Goal: Task Accomplishment & Management: Manage account settings

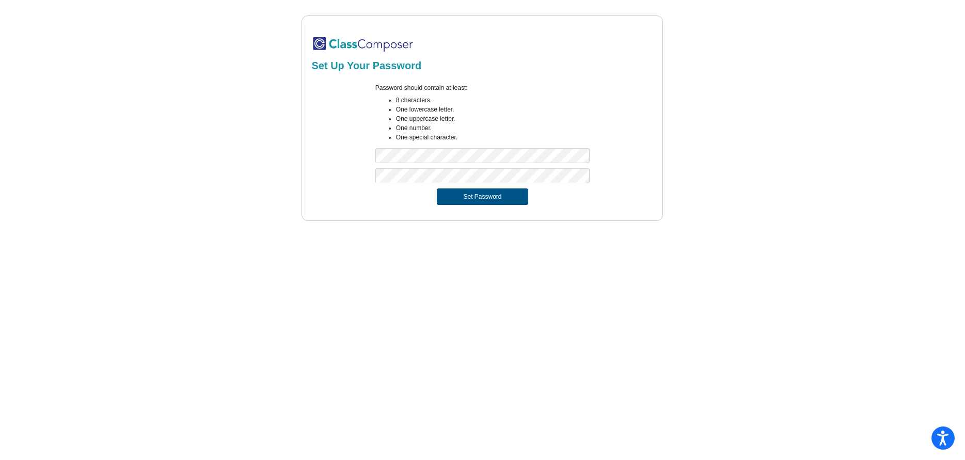
click at [462, 200] on button "Set Password" at bounding box center [482, 196] width 91 height 17
click at [454, 196] on button "Set Password" at bounding box center [482, 196] width 91 height 17
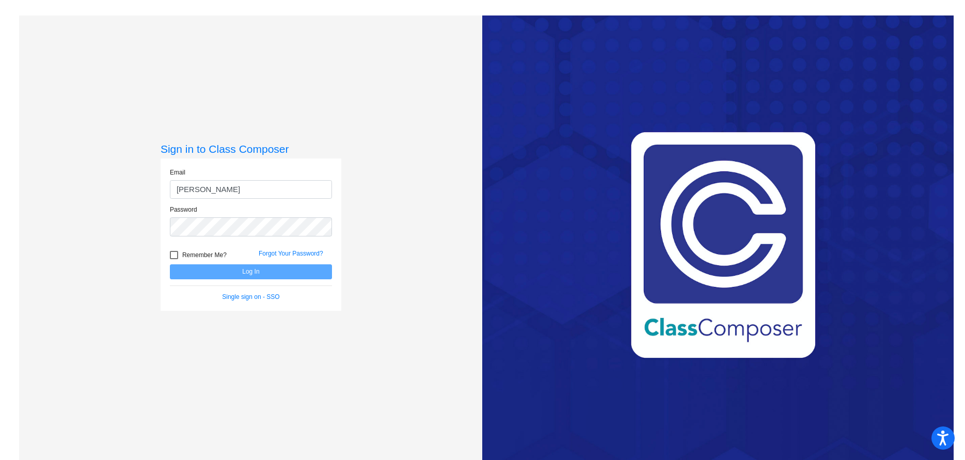
type input "[EMAIL_ADDRESS][PERSON_NAME][DOMAIN_NAME]"
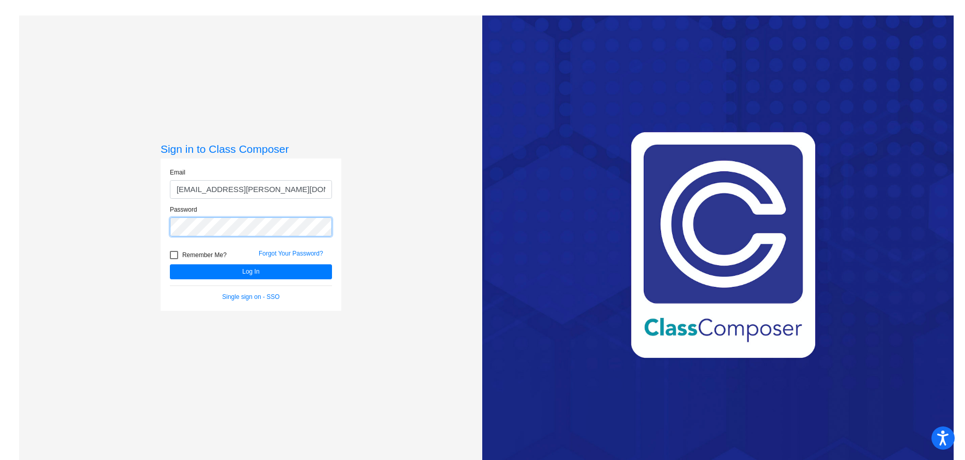
click at [170, 264] on button "Log In" at bounding box center [251, 271] width 162 height 15
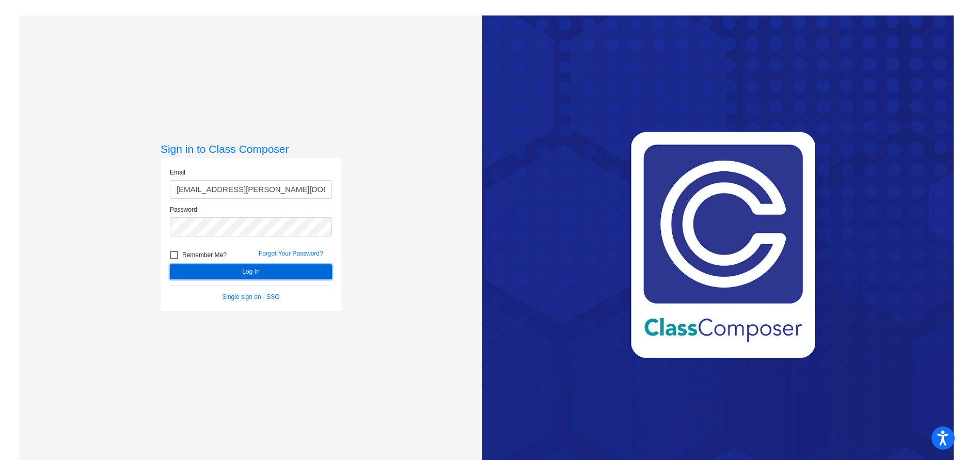
click at [242, 272] on button "Log In" at bounding box center [251, 271] width 162 height 15
